Goal: Information Seeking & Learning: Learn about a topic

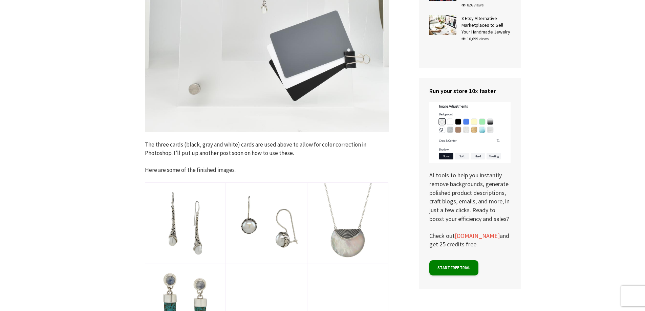
scroll to position [2597, 0]
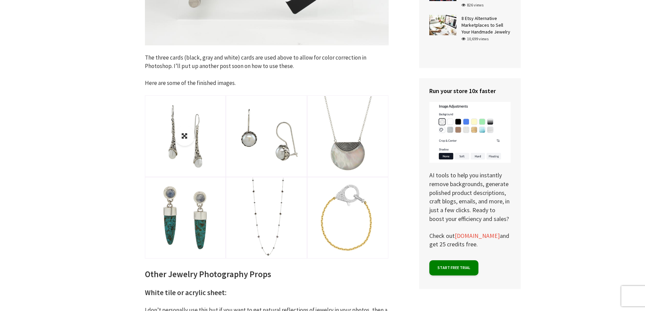
click at [192, 144] on img at bounding box center [186, 136] width 80 height 80
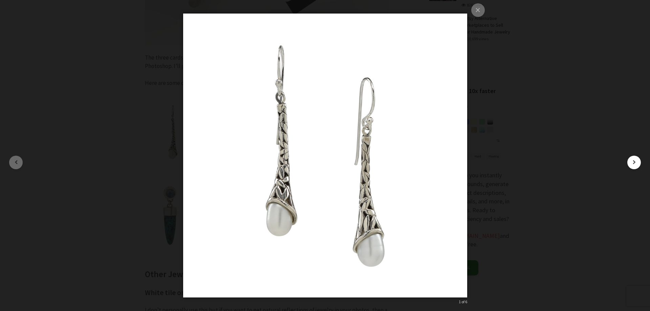
click at [639, 161] on button "button" at bounding box center [635, 163] width 14 height 14
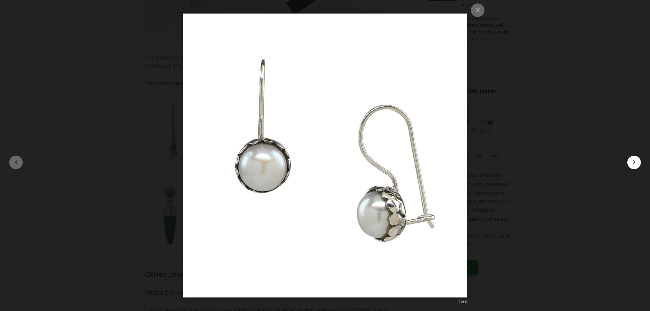
click at [639, 161] on button "button" at bounding box center [635, 163] width 14 height 14
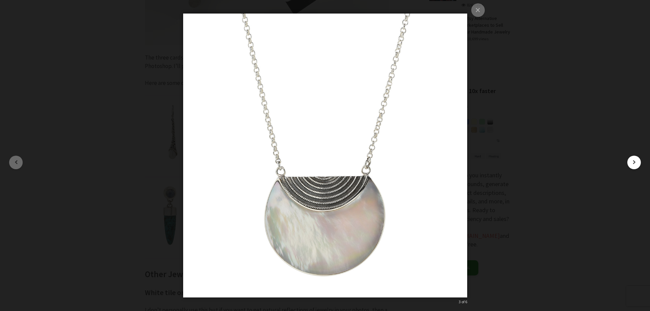
click at [639, 161] on button "button" at bounding box center [635, 163] width 14 height 14
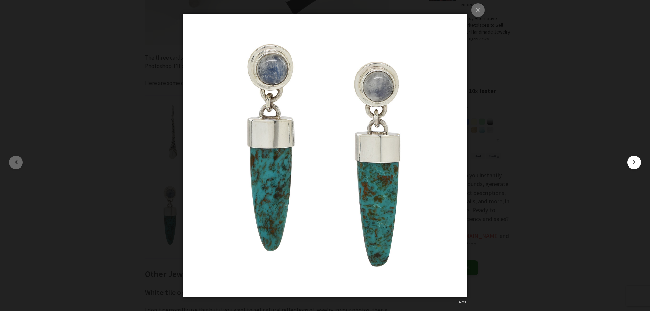
click at [639, 161] on button "button" at bounding box center [635, 163] width 14 height 14
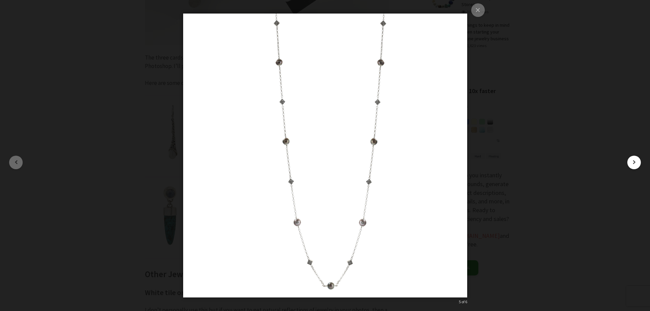
click at [639, 161] on button "button" at bounding box center [635, 163] width 14 height 14
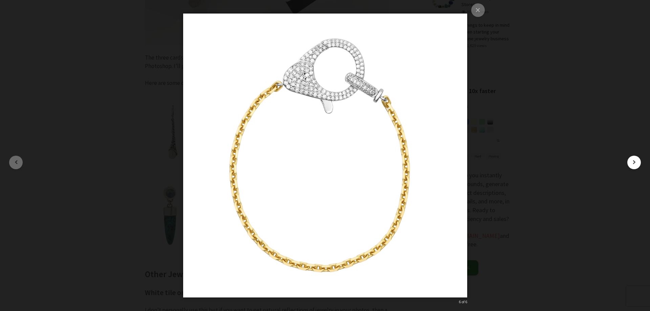
click at [639, 161] on button "button" at bounding box center [635, 163] width 14 height 14
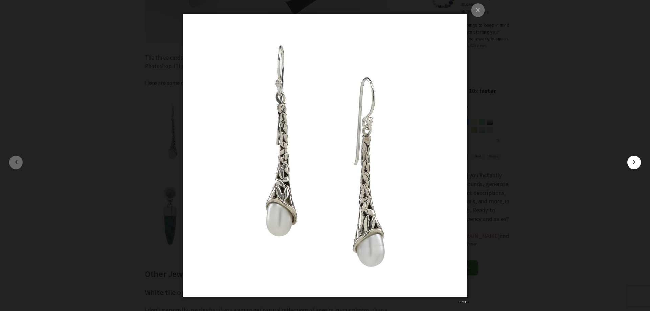
click at [639, 161] on button "button" at bounding box center [635, 163] width 14 height 14
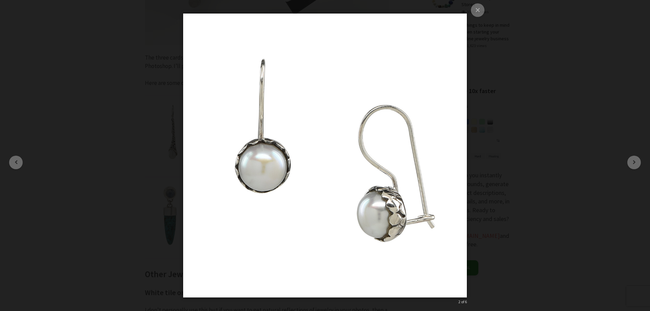
drag, startPoint x: 584, startPoint y: 138, endPoint x: 12, endPoint y: 154, distance: 572.6
click at [13, 150] on div "× 2 of 6 Loading..." at bounding box center [325, 155] width 650 height 311
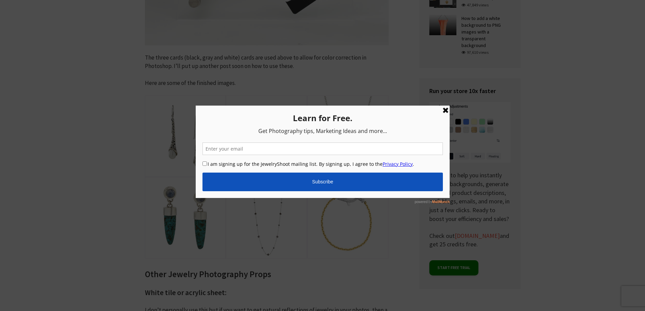
drag, startPoint x: 445, startPoint y: 112, endPoint x: 497, endPoint y: 110, distance: 51.9
click at [445, 112] on link at bounding box center [445, 110] width 8 height 8
